Goal: Navigation & Orientation: Find specific page/section

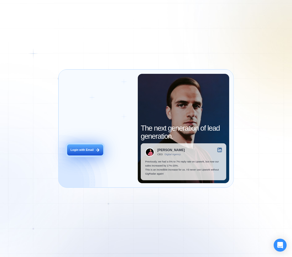
click at [93, 148] on div "Login with Email" at bounding box center [82, 150] width 23 height 4
